Goal: Navigation & Orientation: Go to known website

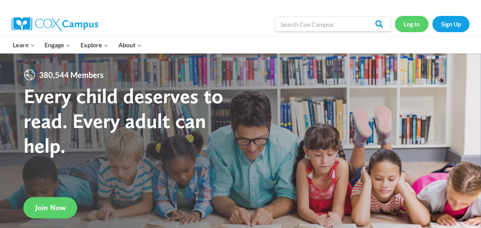
click at [406, 24] on link "Log In" at bounding box center [412, 24] width 34 height 16
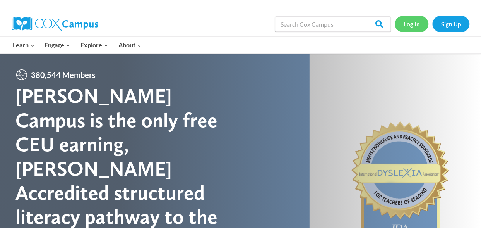
click at [409, 30] on link "Log In" at bounding box center [412, 24] width 34 height 16
